Goal: Information Seeking & Learning: Check status

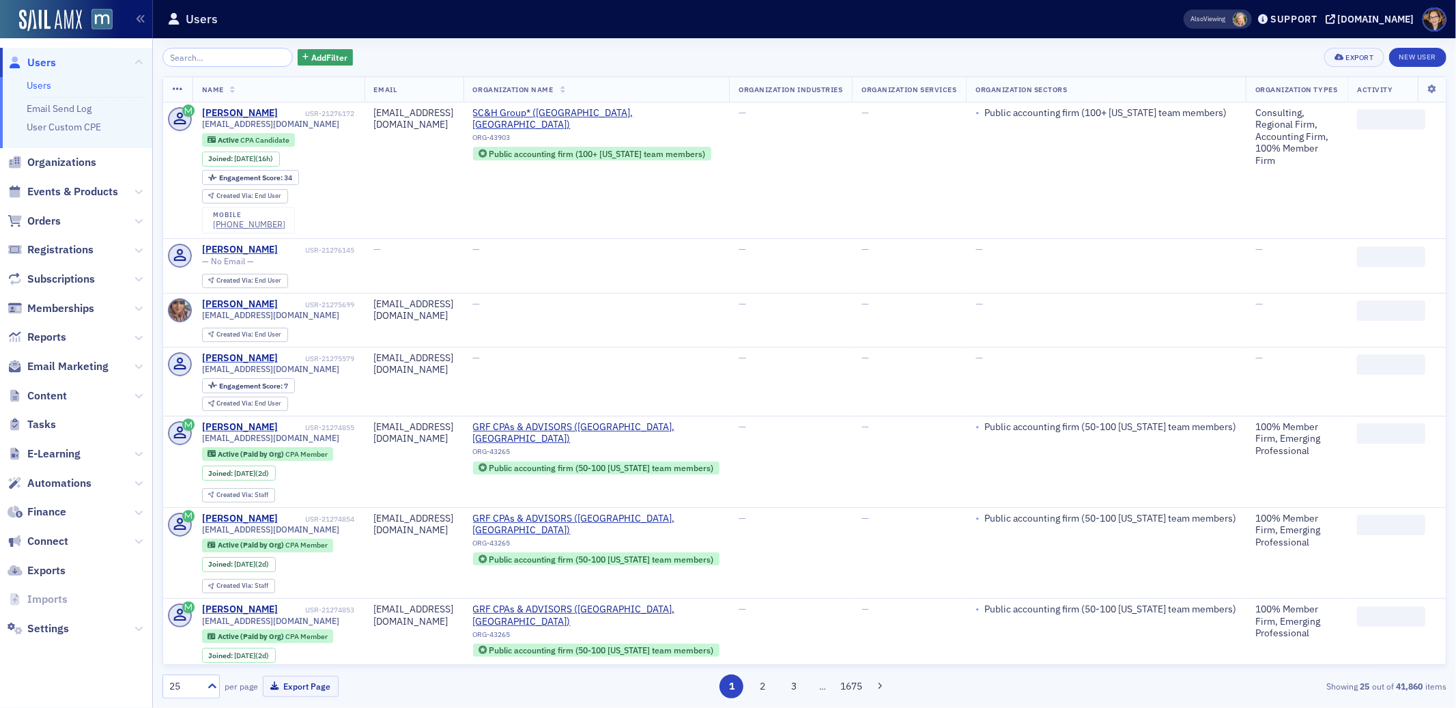
click at [197, 57] on input "search" at bounding box center [227, 57] width 130 height 19
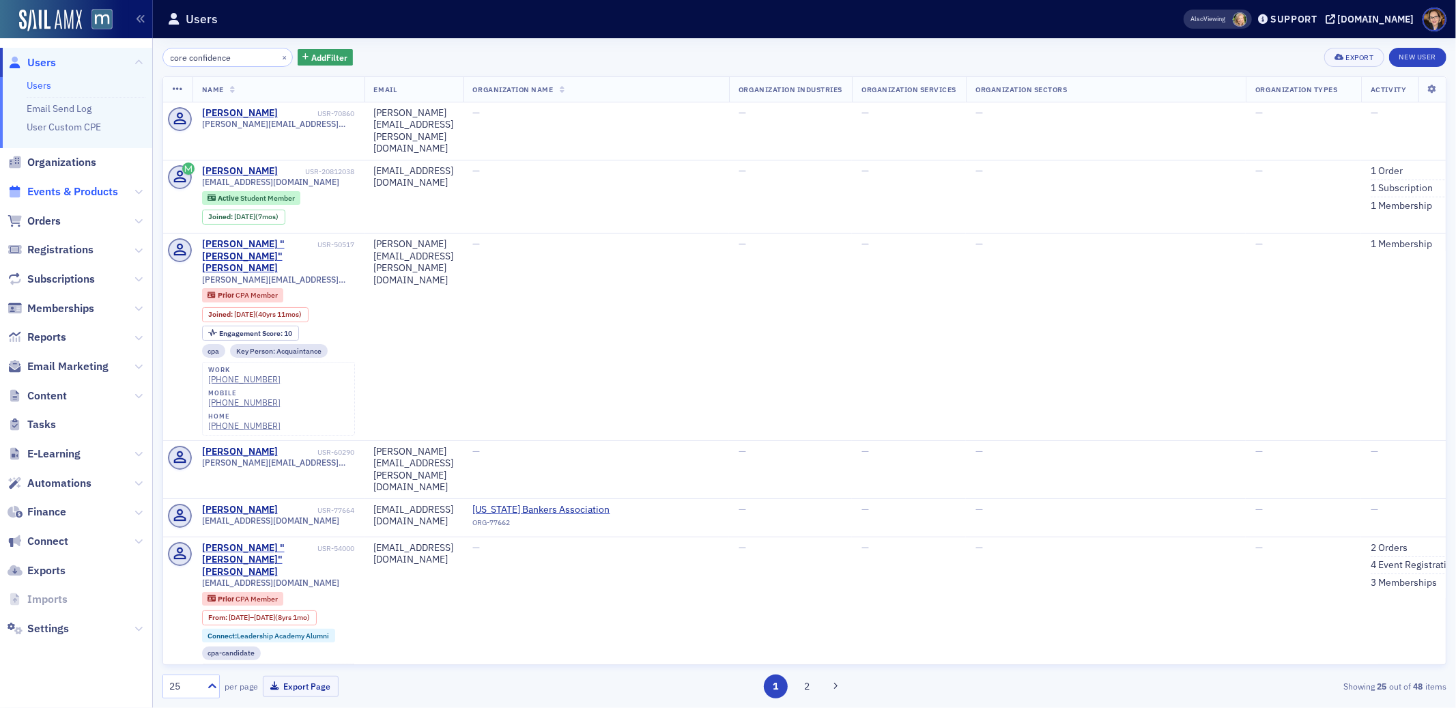
type input "core confidence"
click at [46, 186] on span "Events & Products" at bounding box center [72, 191] width 91 height 15
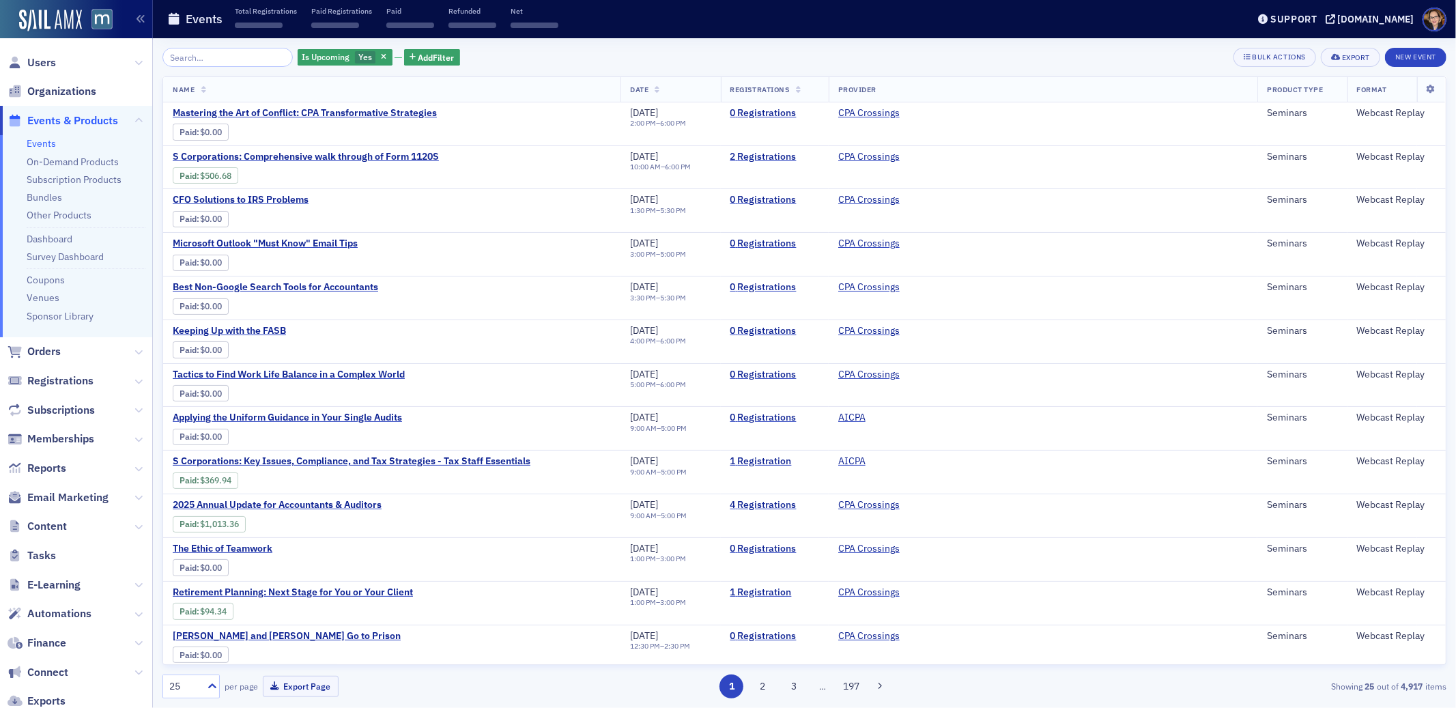
click at [210, 57] on input "search" at bounding box center [227, 57] width 130 height 19
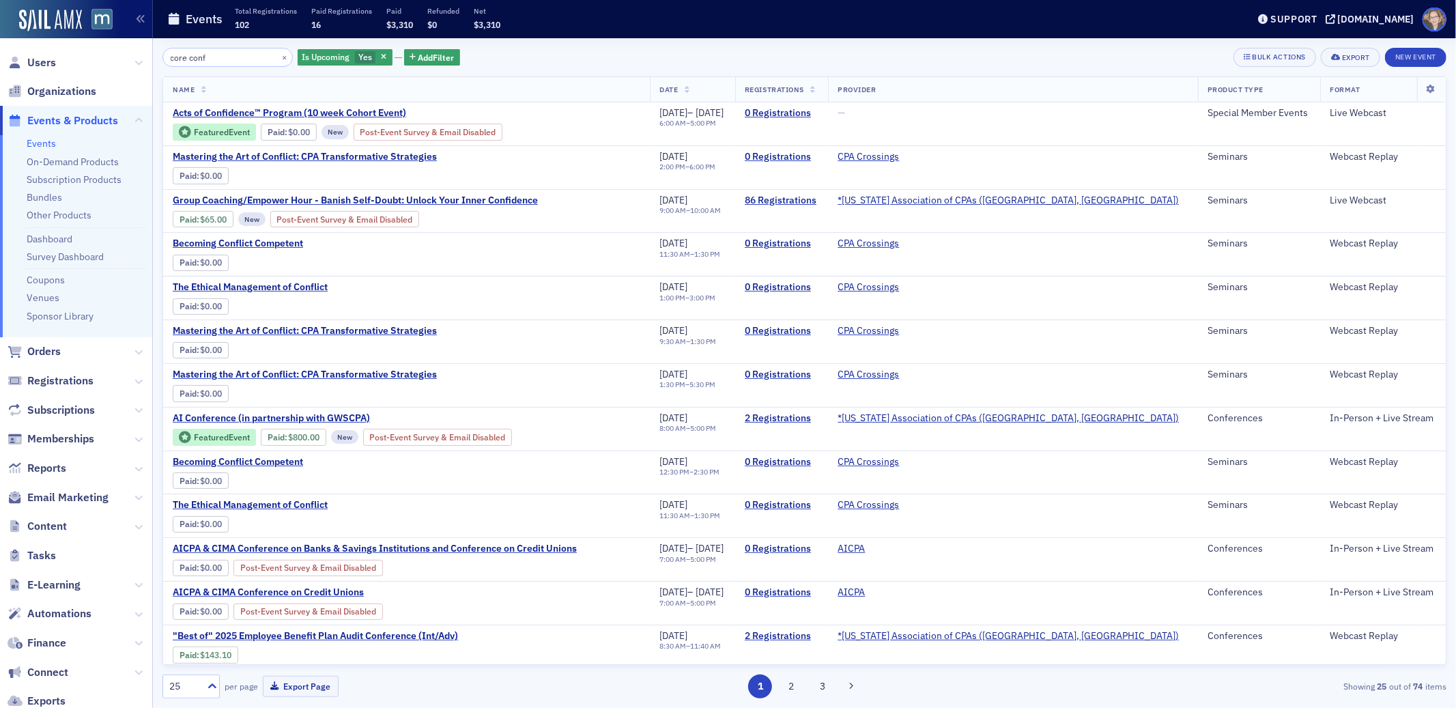
type input "core conf"
click at [1434, 17] on span at bounding box center [1434, 20] width 24 height 24
click at [1424, 41] on span "My Profile" at bounding box center [1420, 43] width 53 height 12
click at [818, 197] on link "86 Registrations" at bounding box center [782, 200] width 74 height 12
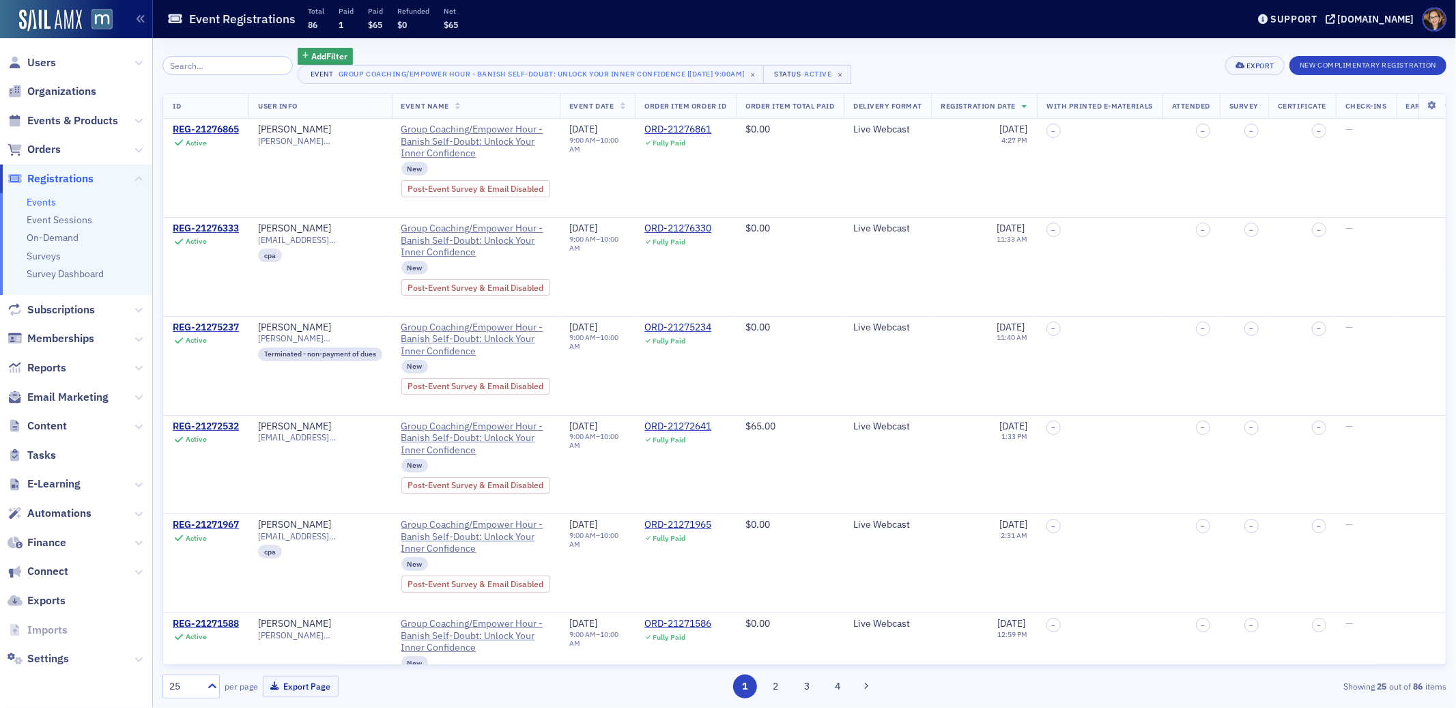
click at [255, 63] on input "search" at bounding box center [227, 65] width 130 height 19
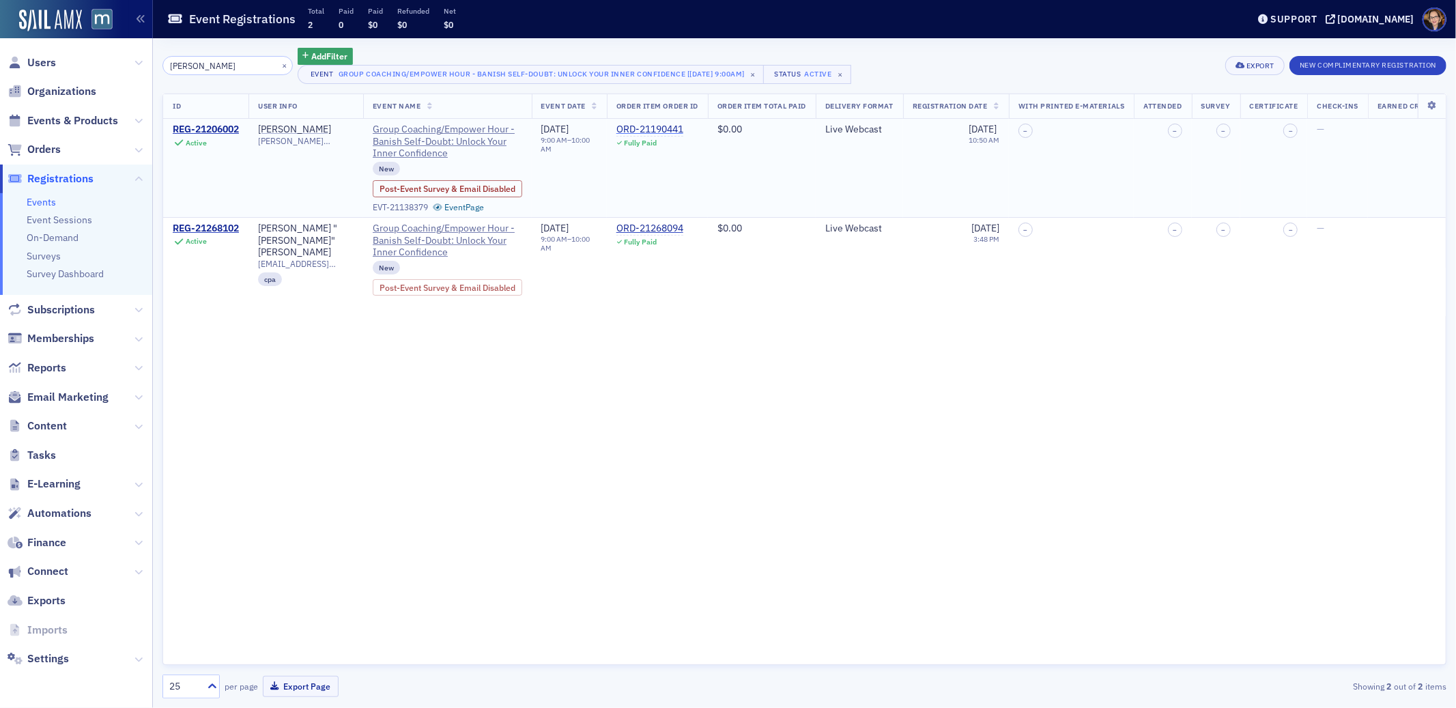
type input "michelle"
click at [667, 128] on div "ORD-21190441" at bounding box center [649, 130] width 67 height 12
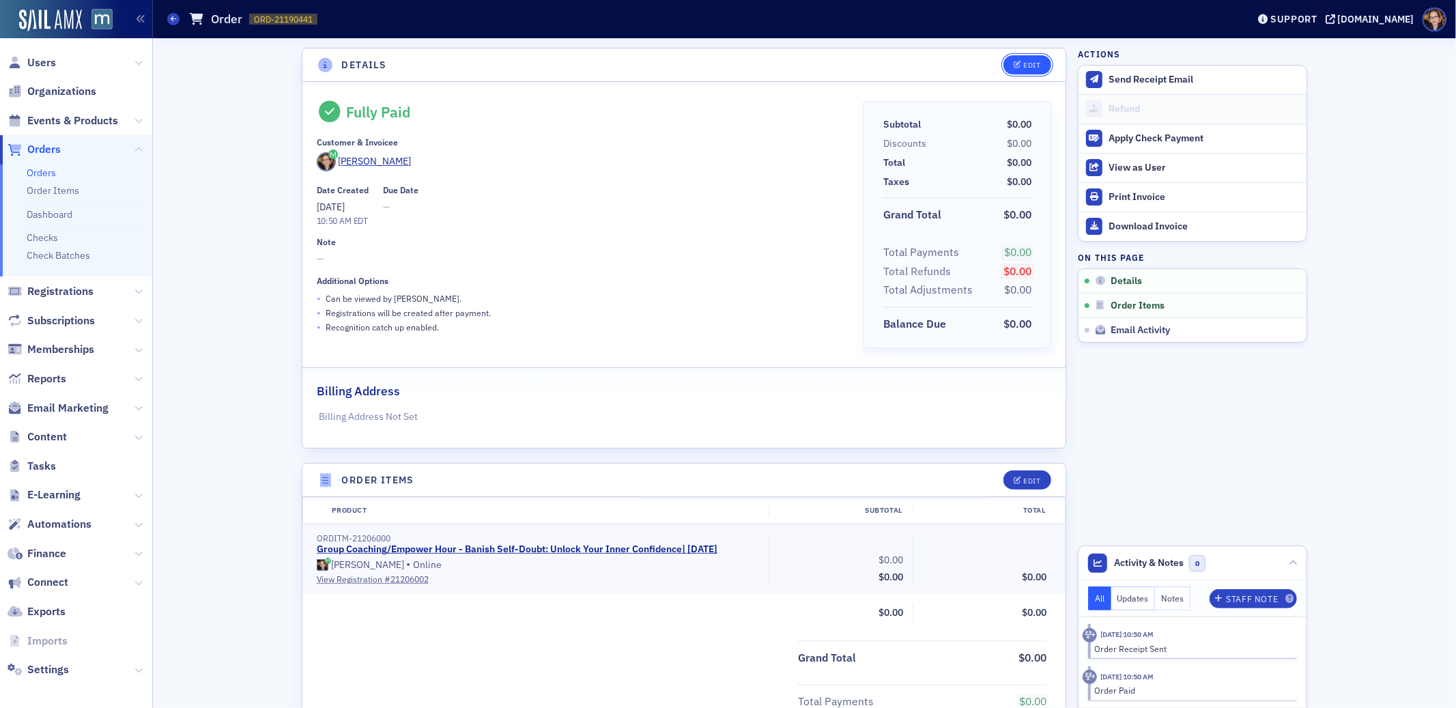
click at [1024, 64] on div "Edit" at bounding box center [1032, 65] width 17 height 8
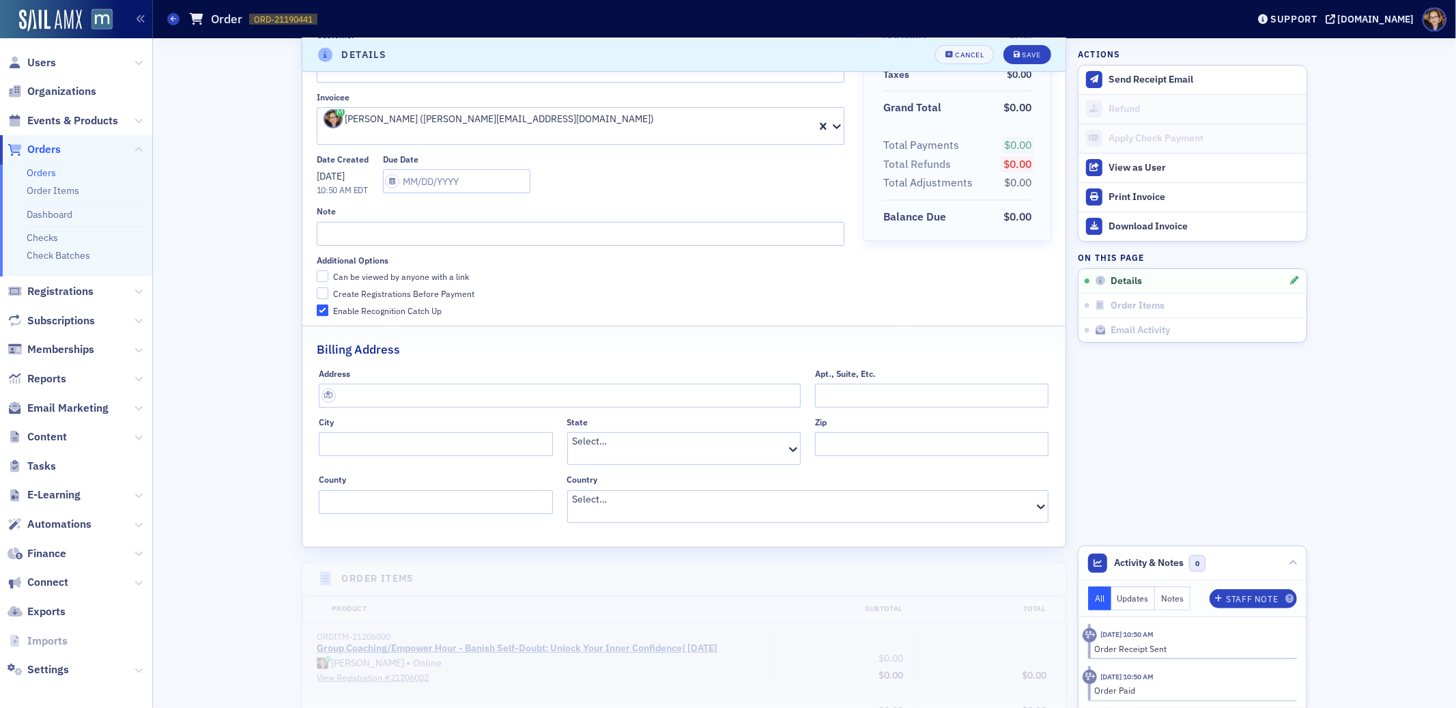
scroll to position [118, 0]
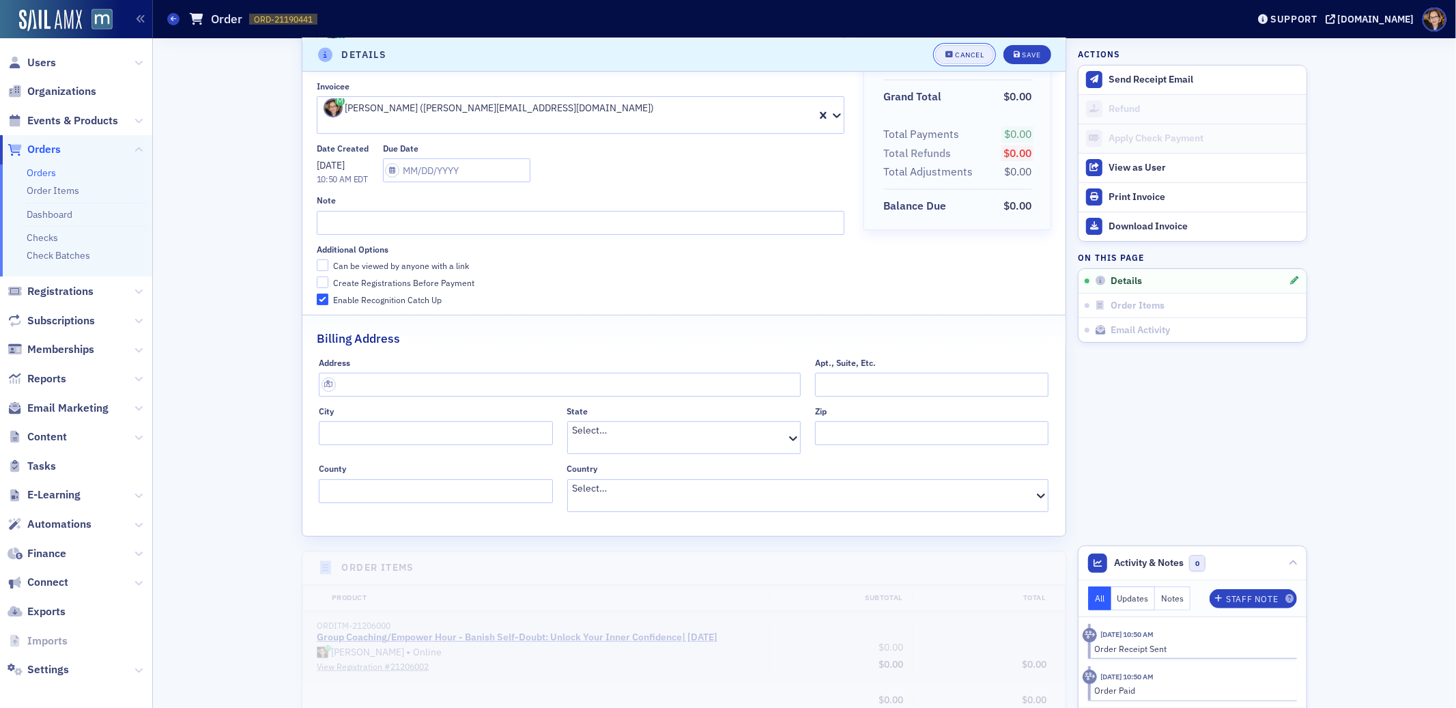
click at [966, 51] on div "Cancel" at bounding box center [969, 55] width 29 height 8
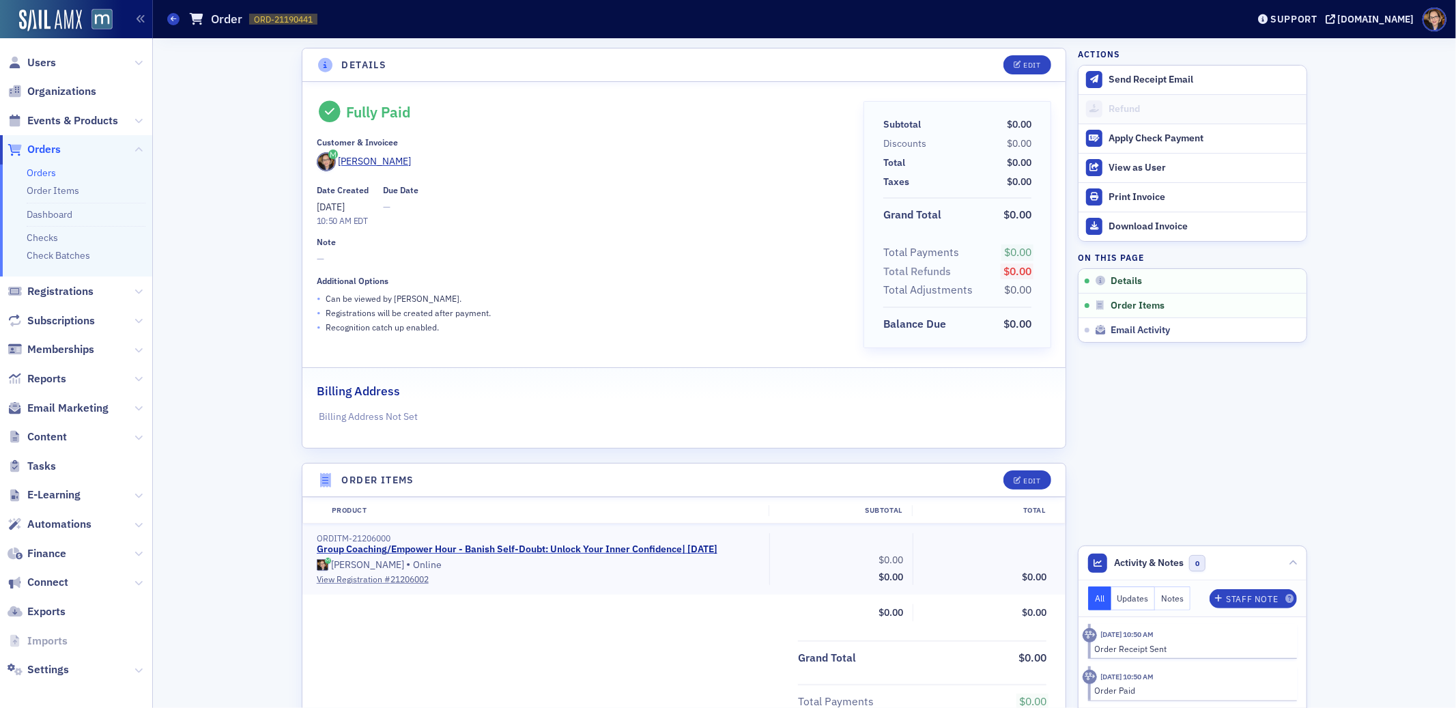
scroll to position [308, 0]
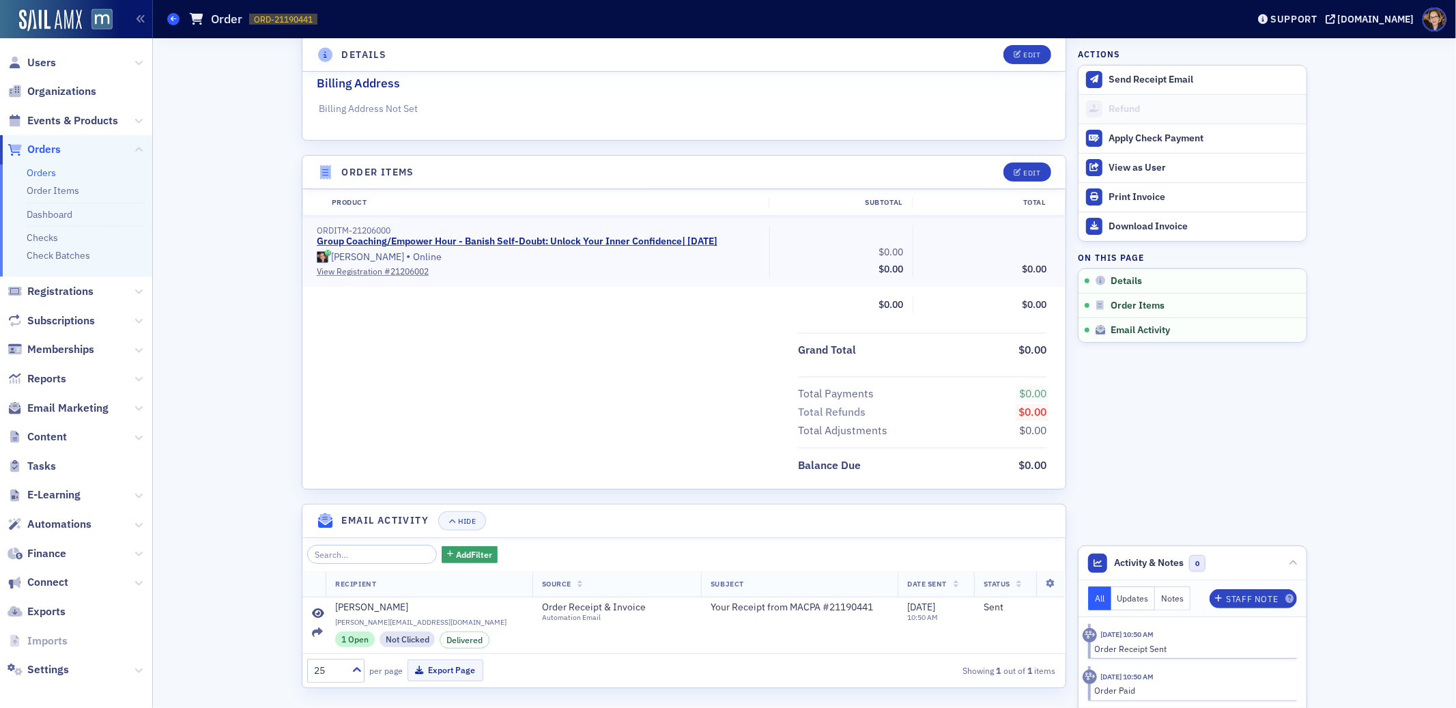
click at [173, 22] on icon at bounding box center [173, 19] width 5 height 6
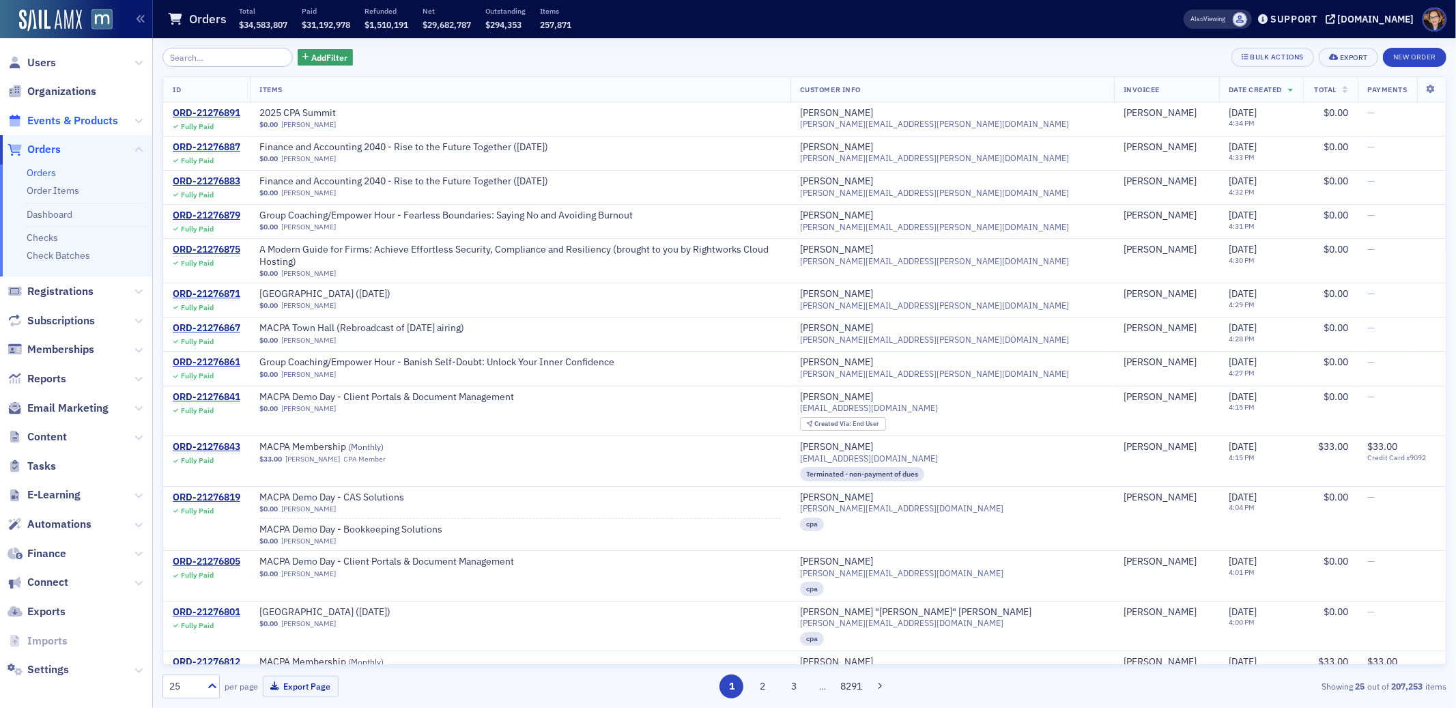
click at [70, 117] on span "Events & Products" at bounding box center [72, 120] width 91 height 15
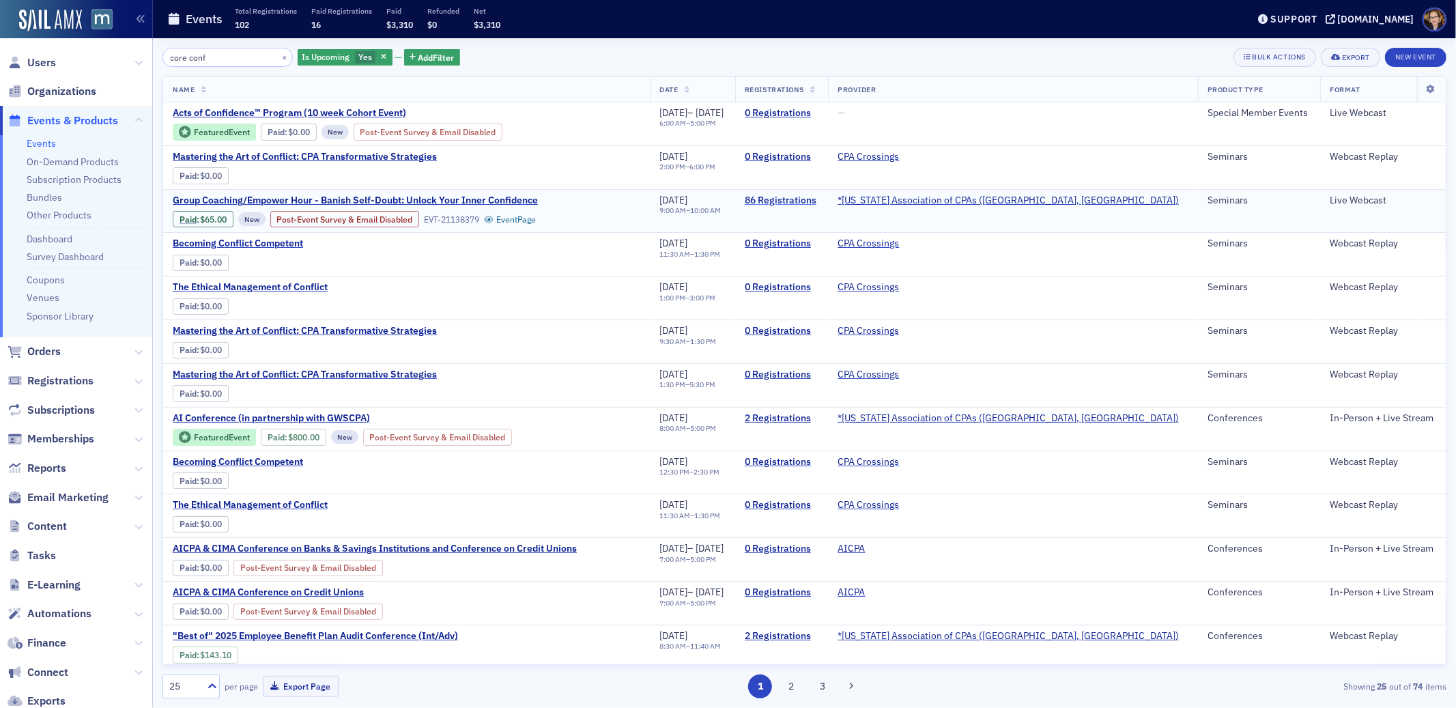
click at [818, 197] on link "86 Registrations" at bounding box center [782, 200] width 74 height 12
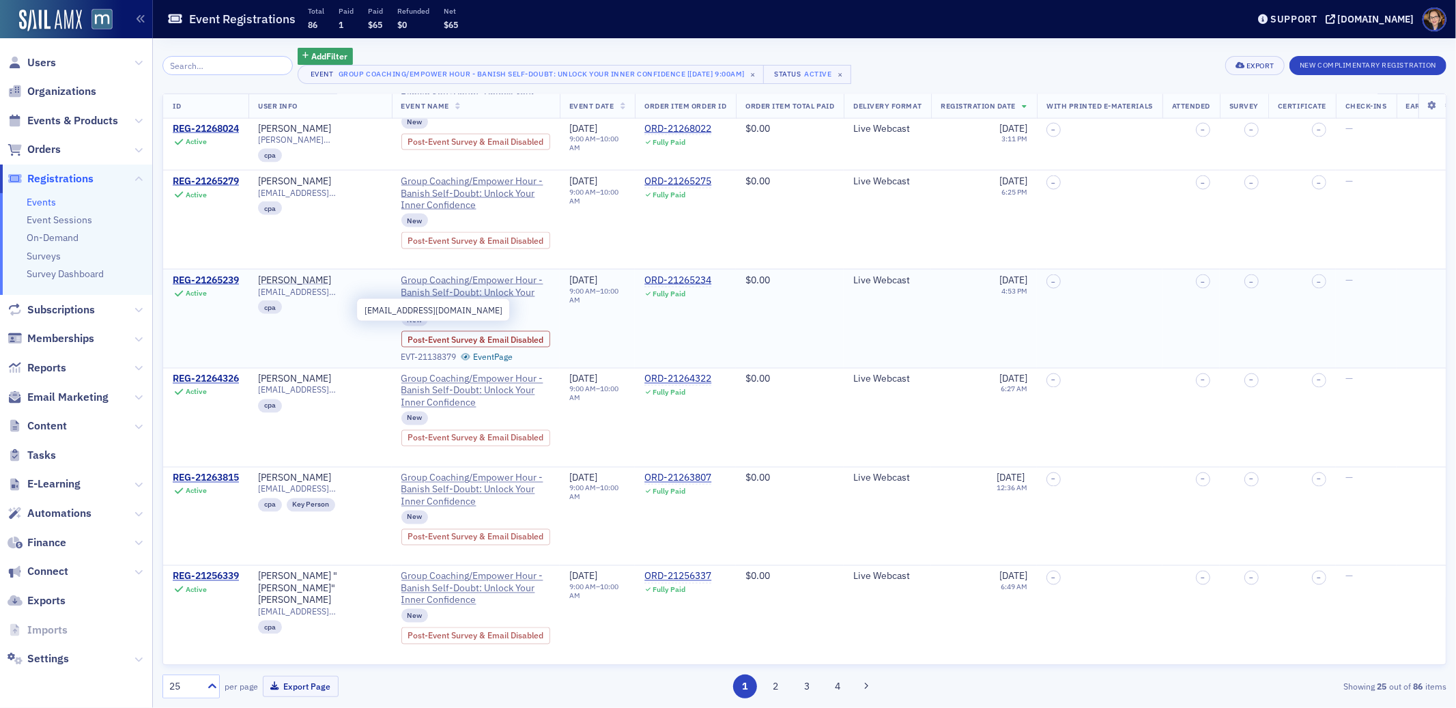
scroll to position [1938, 0]
click at [779, 687] on button "2" at bounding box center [776, 686] width 24 height 24
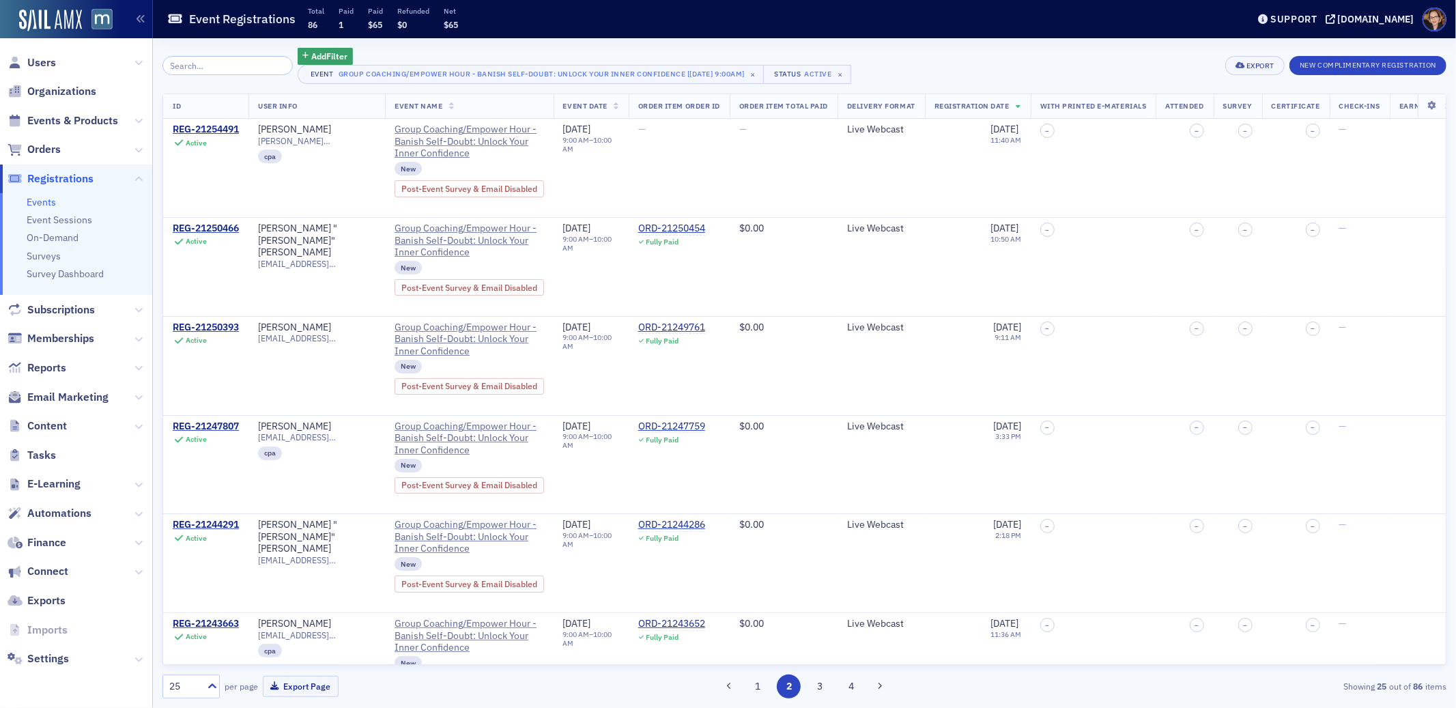
click at [48, 140] on span "Orders" at bounding box center [76, 149] width 152 height 29
click at [47, 150] on span "Orders" at bounding box center [43, 149] width 33 height 15
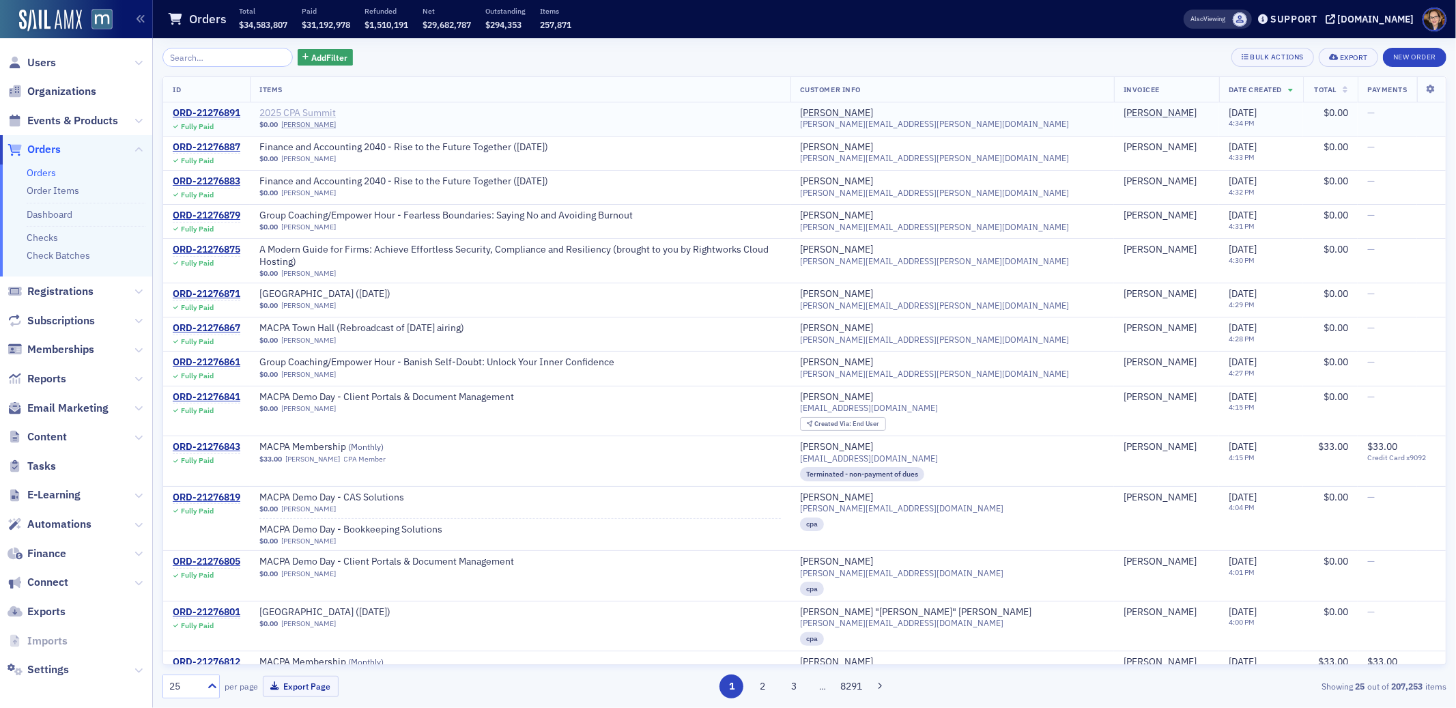
click at [317, 113] on span "2025 CPA Summit" at bounding box center [345, 113] width 172 height 12
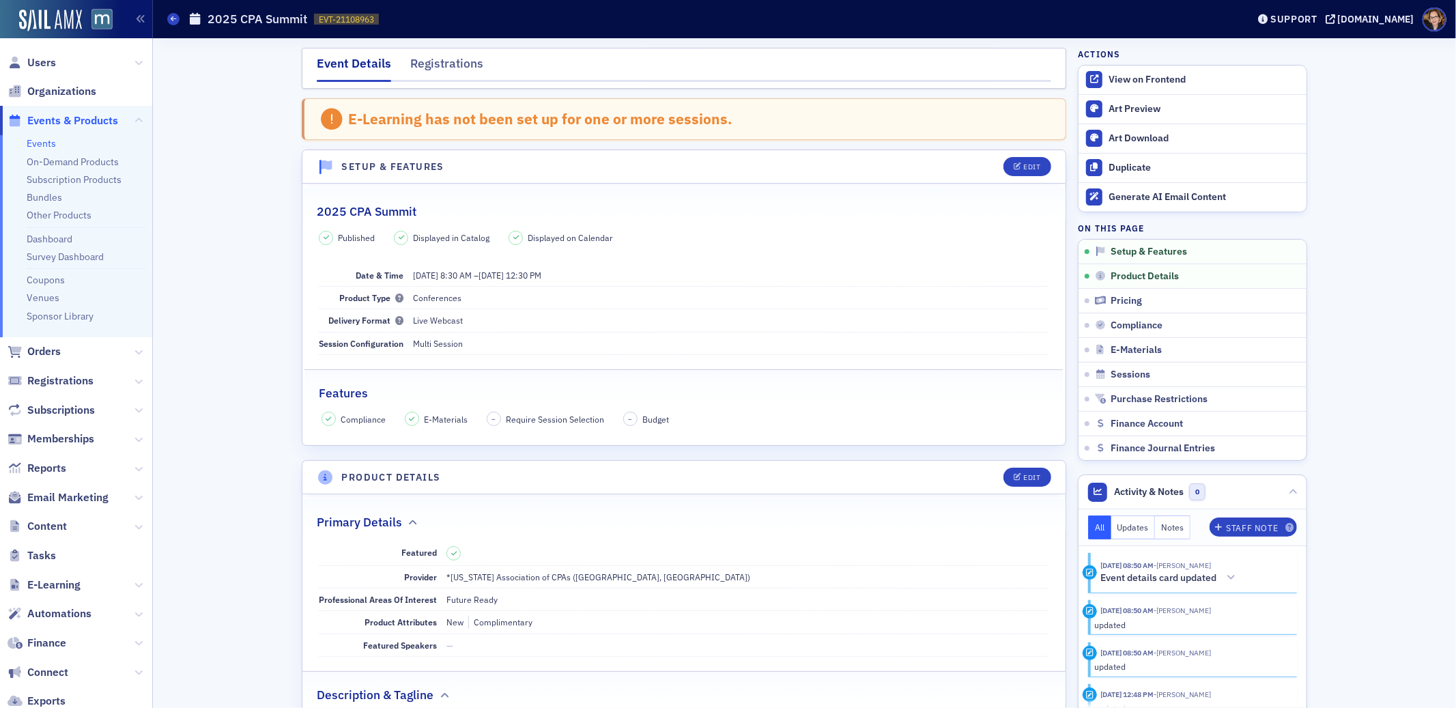
click at [431, 52] on div "Event Details Registrations" at bounding box center [684, 68] width 764 height 41
click at [432, 66] on div "Registrations" at bounding box center [446, 67] width 73 height 25
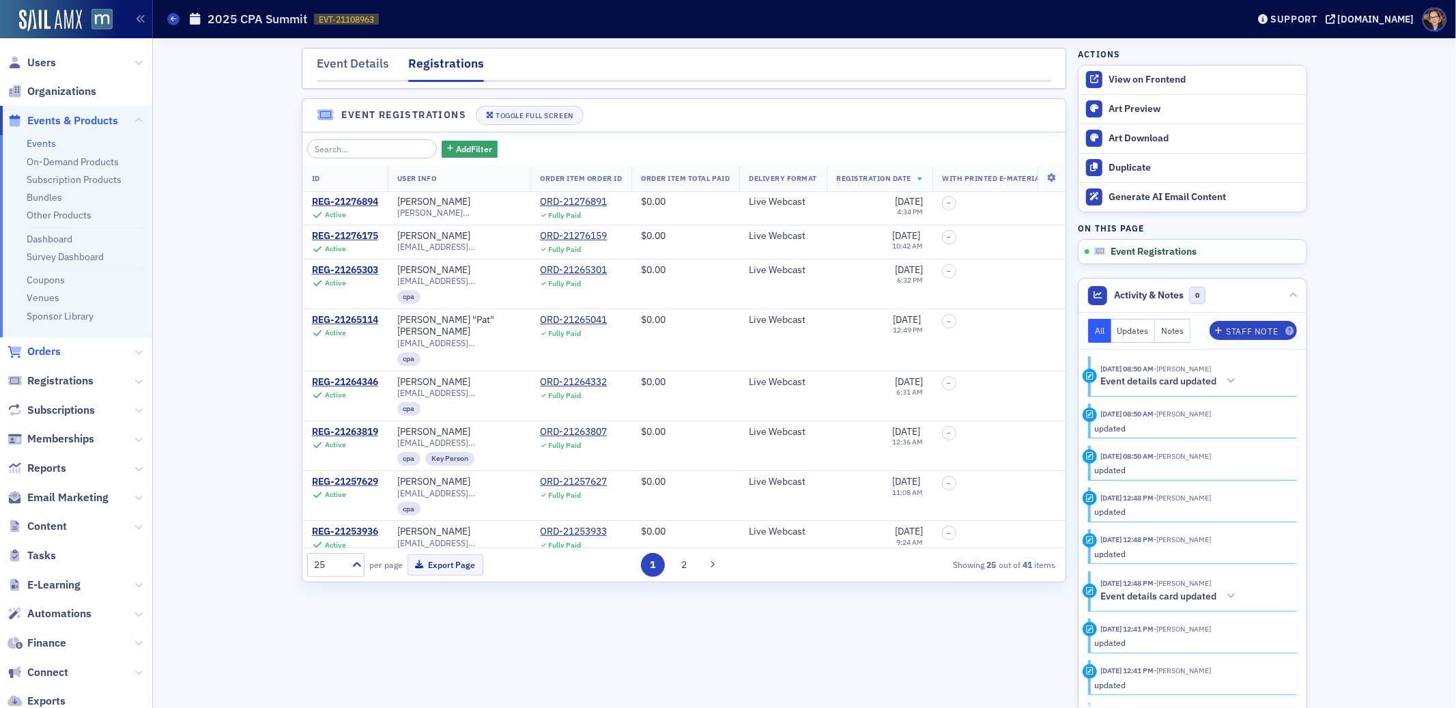
click at [35, 354] on span "Orders" at bounding box center [43, 351] width 33 height 15
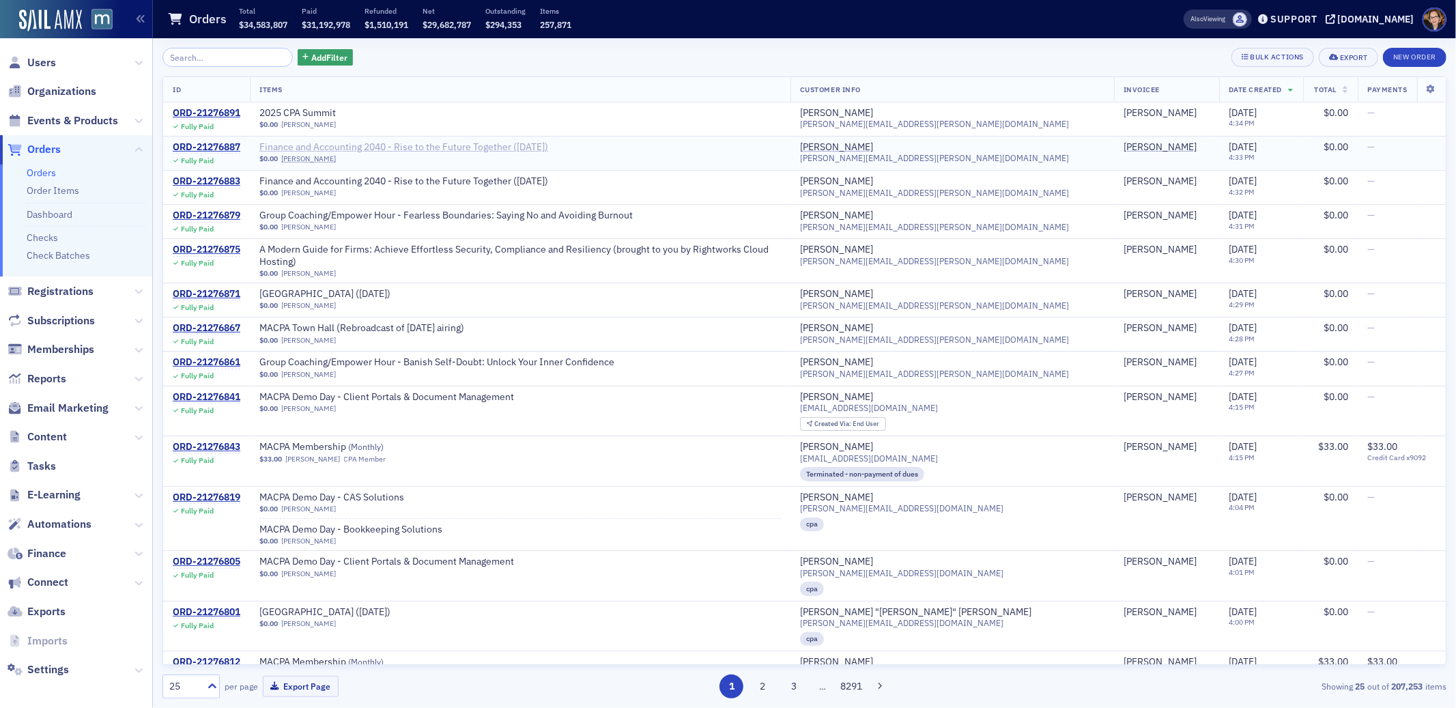
click at [545, 147] on span "Finance and Accounting 2040 - Rise to the Future Together ([DATE])" at bounding box center [403, 147] width 289 height 12
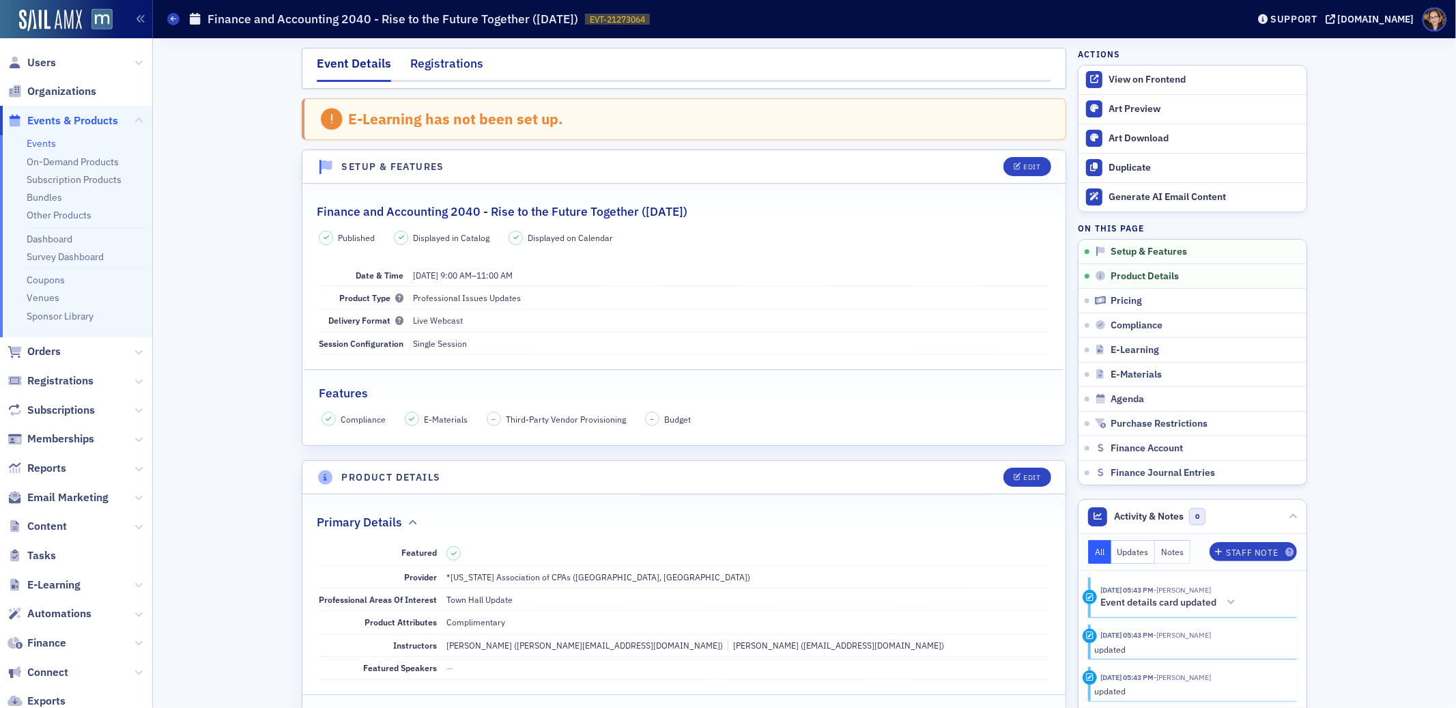
click at [439, 63] on div "Registrations" at bounding box center [446, 67] width 73 height 25
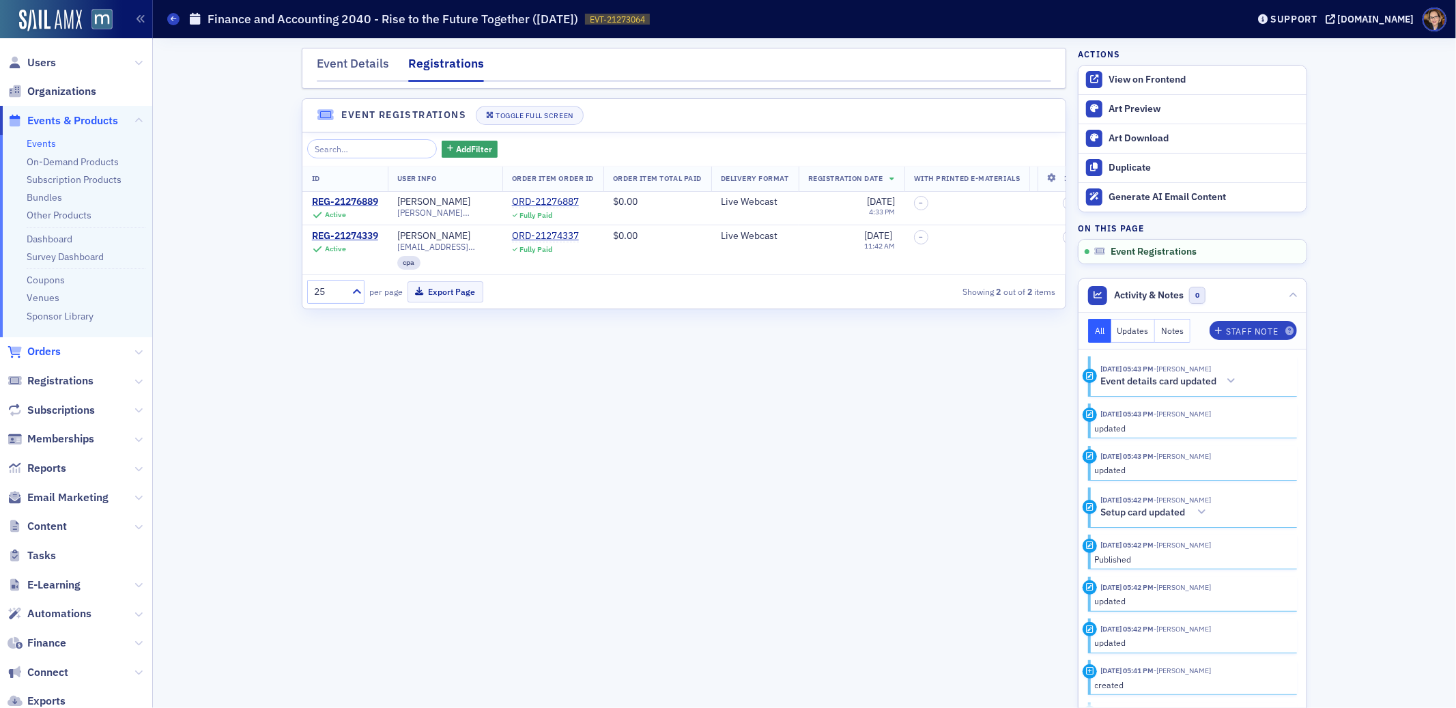
click at [41, 352] on span "Orders" at bounding box center [43, 351] width 33 height 15
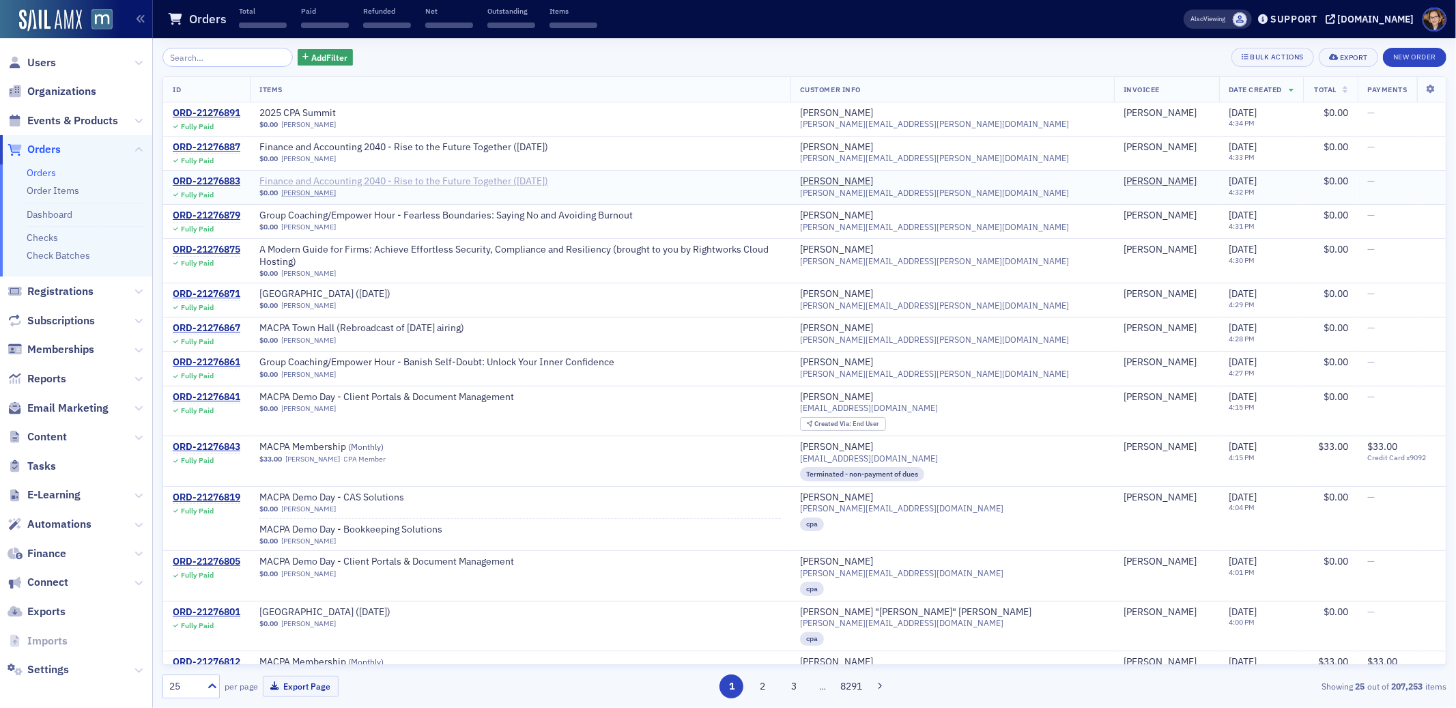
click at [498, 182] on span "Finance and Accounting 2040 - Rise to the Future Together ([DATE])" at bounding box center [403, 181] width 289 height 12
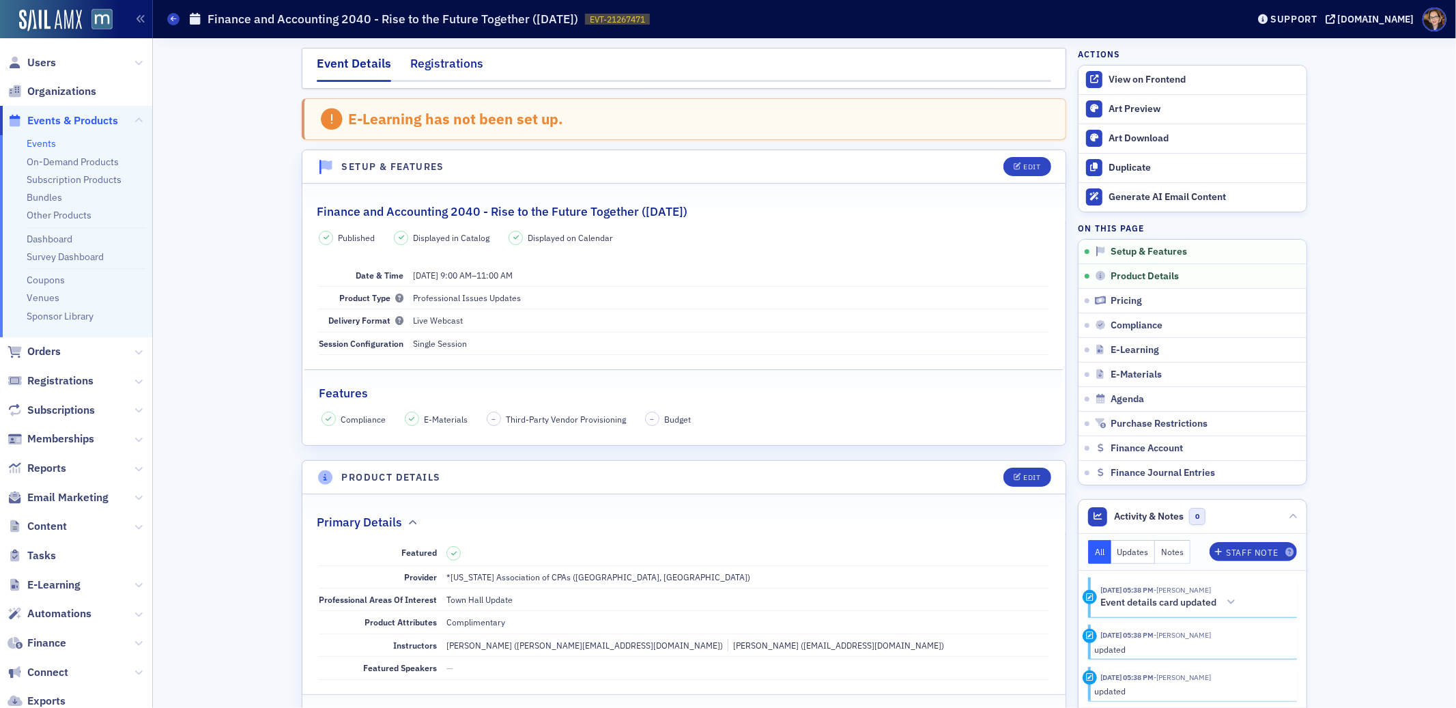
click at [448, 64] on div "Registrations" at bounding box center [446, 67] width 73 height 25
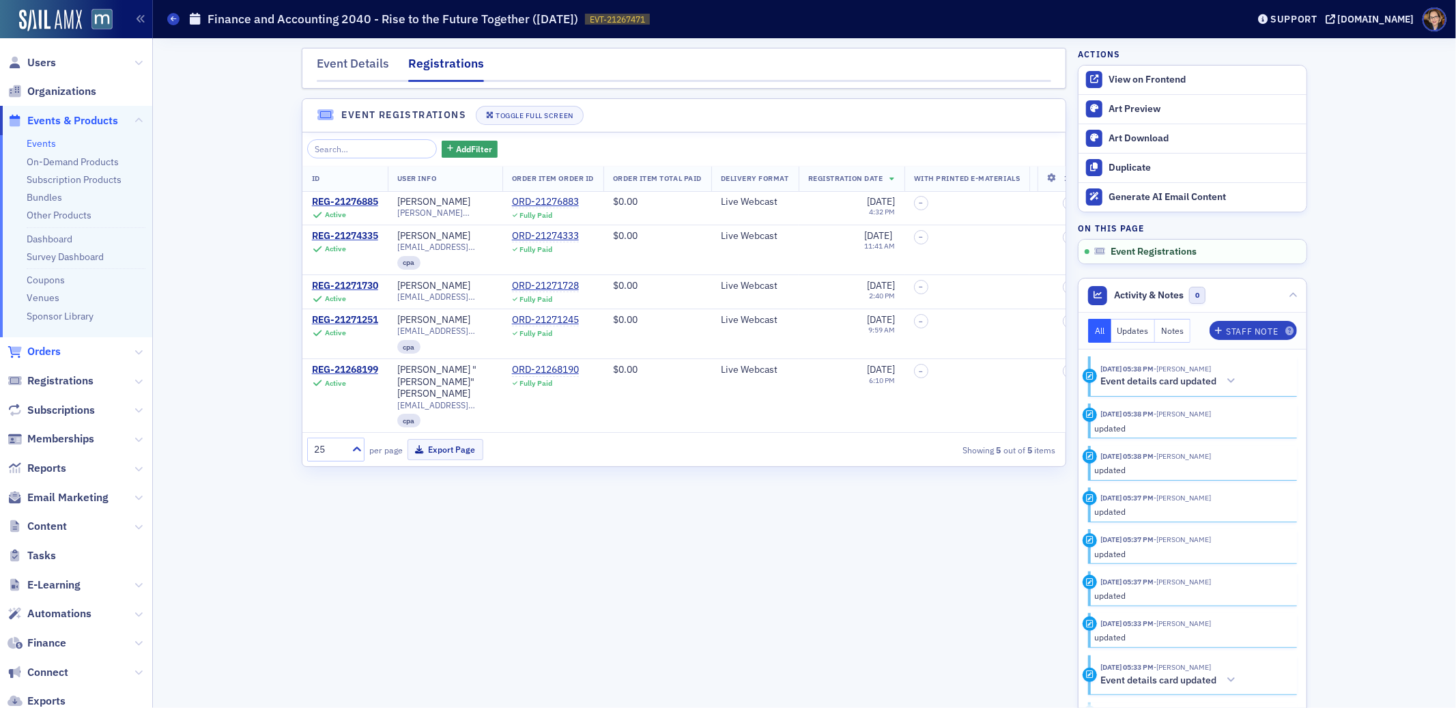
click at [38, 349] on span "Orders" at bounding box center [43, 351] width 33 height 15
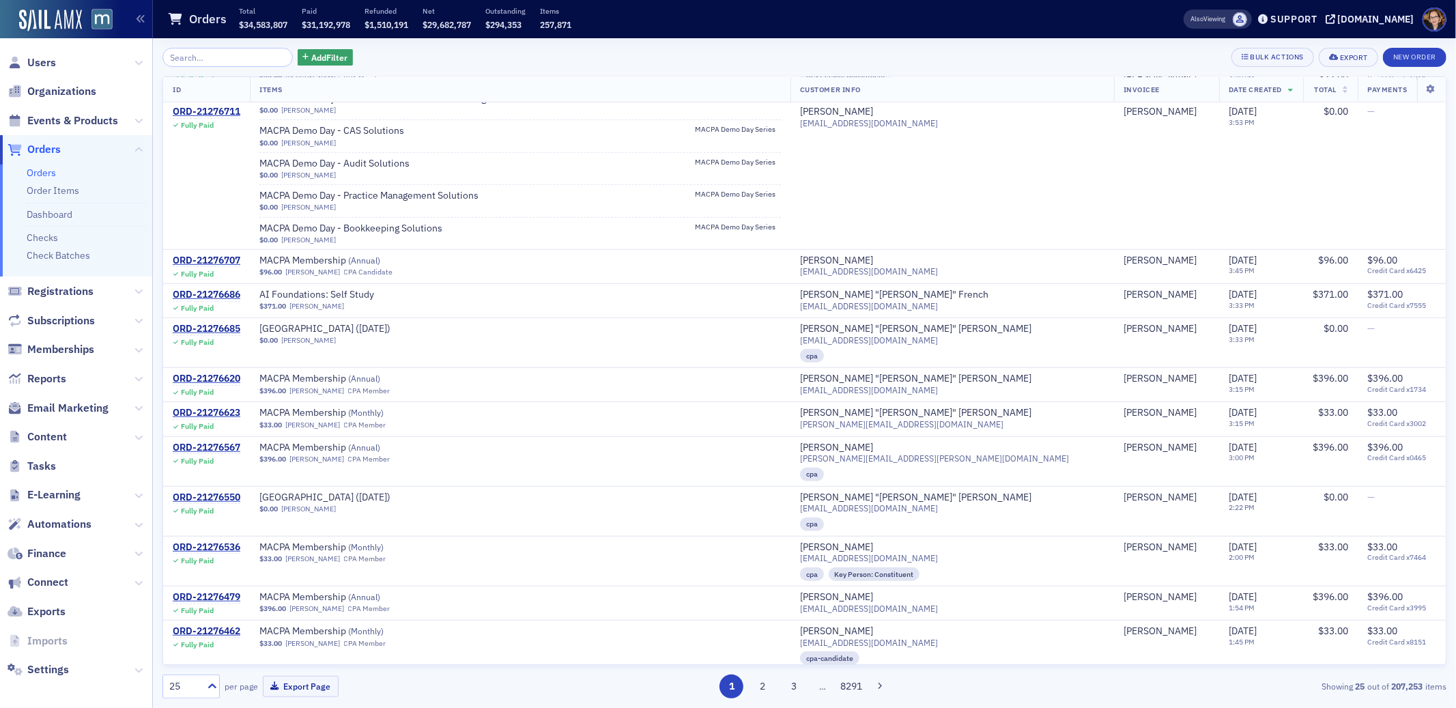
scroll to position [638, 0]
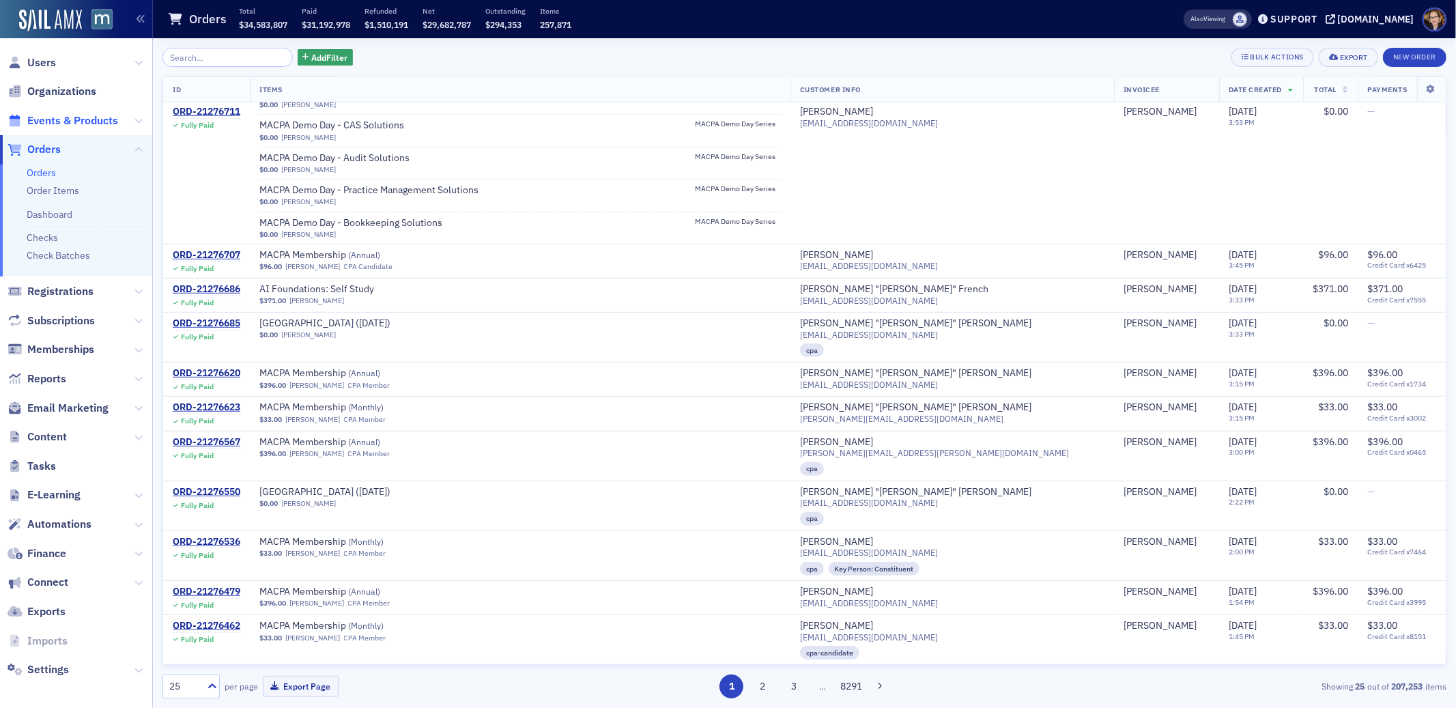
click at [66, 123] on span "Events & Products" at bounding box center [72, 120] width 91 height 15
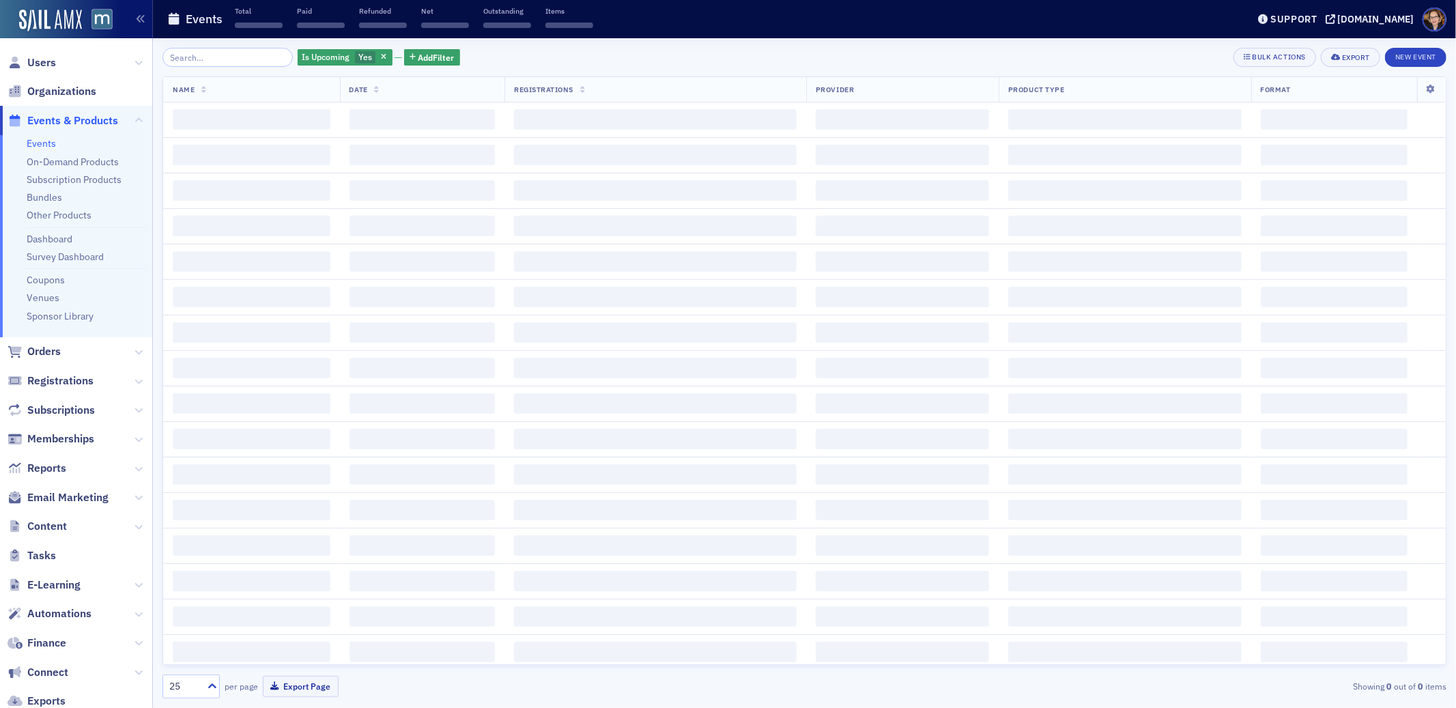
click at [215, 57] on input "search" at bounding box center [227, 57] width 130 height 19
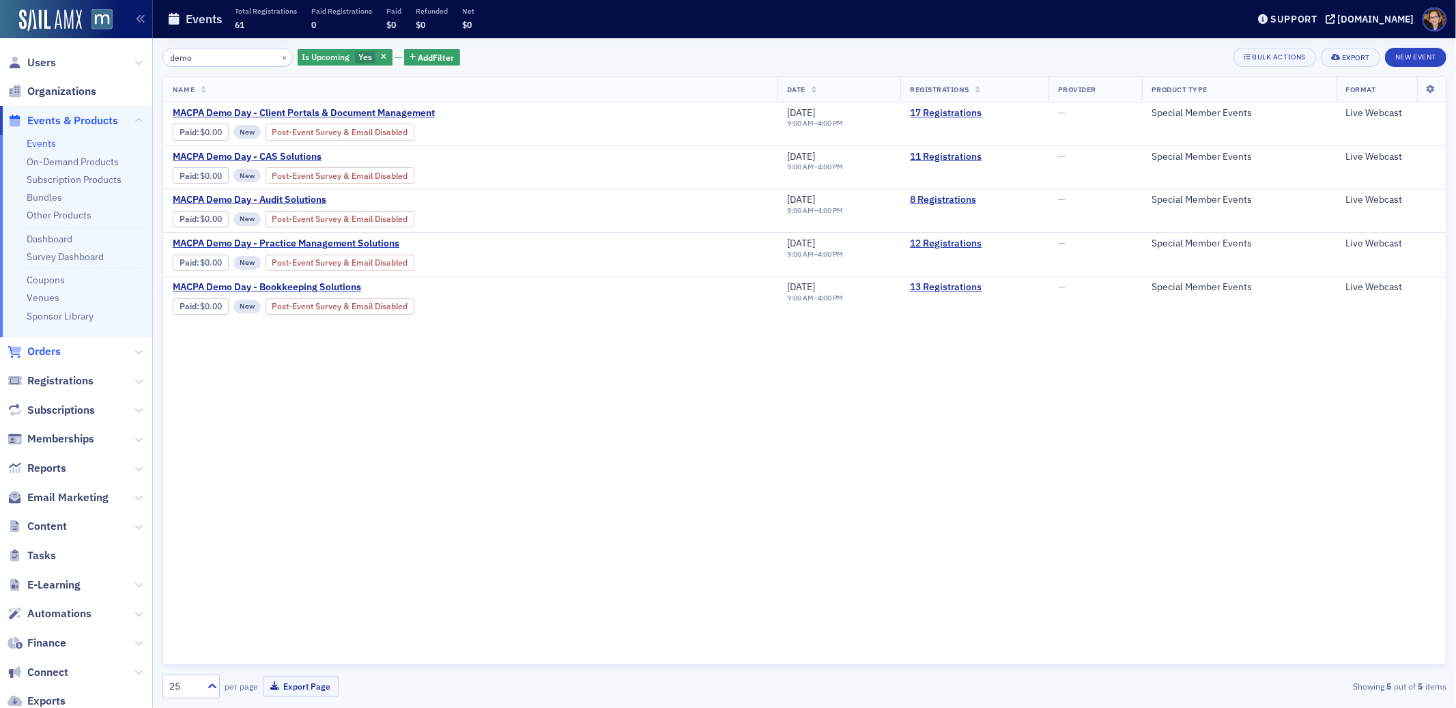
type input "demo"
click at [44, 350] on span "Orders" at bounding box center [43, 351] width 33 height 15
